Goal: Task Accomplishment & Management: Use online tool/utility

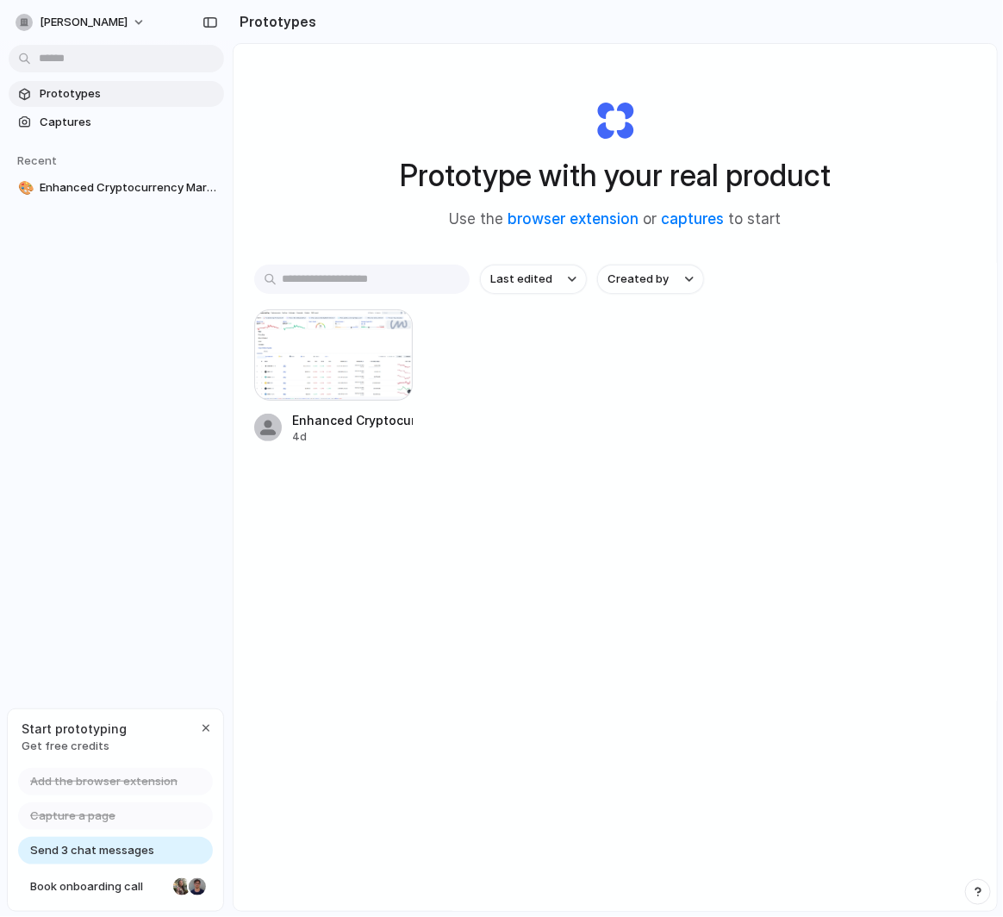
click at [553, 559] on div "Prototype with your real product Use the browser extension or captures to start…" at bounding box center [616, 523] width 764 height 959
click at [352, 388] on div at bounding box center [333, 354] width 159 height 91
